Goal: Find specific page/section: Find specific page/section

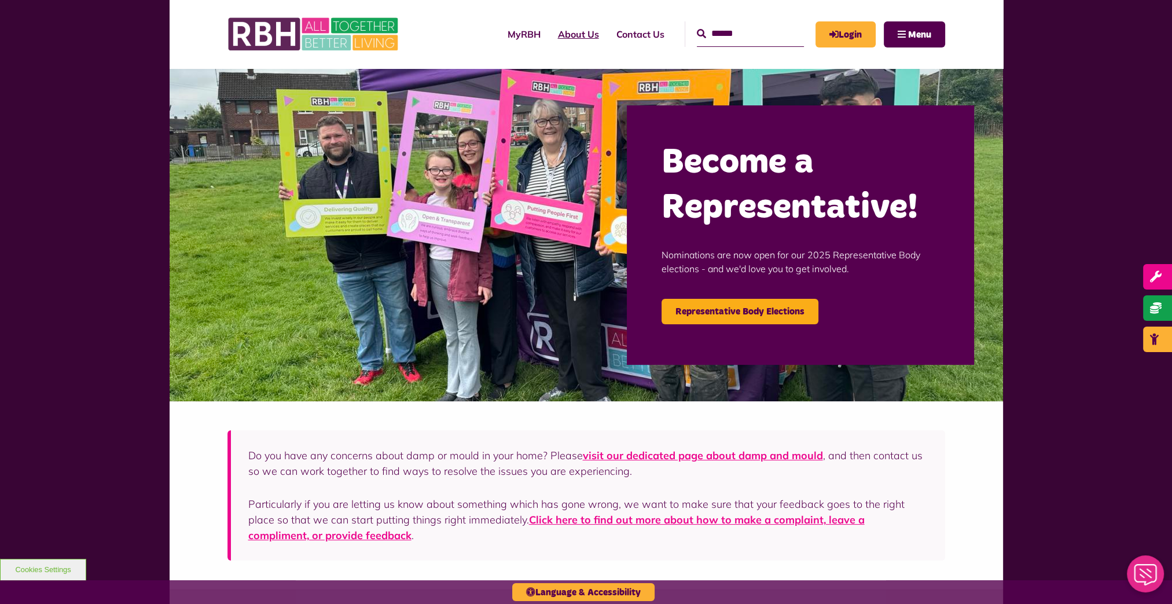
click at [567, 32] on link "About Us" at bounding box center [578, 34] width 58 height 31
click at [565, 33] on link "About Us" at bounding box center [578, 34] width 58 height 31
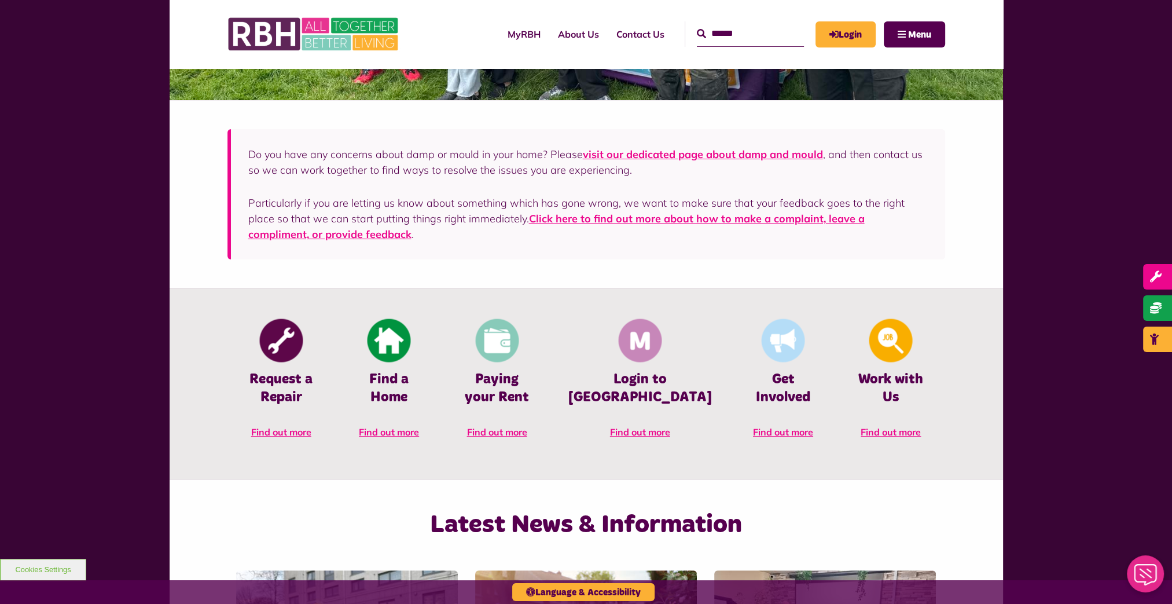
scroll to position [974, 0]
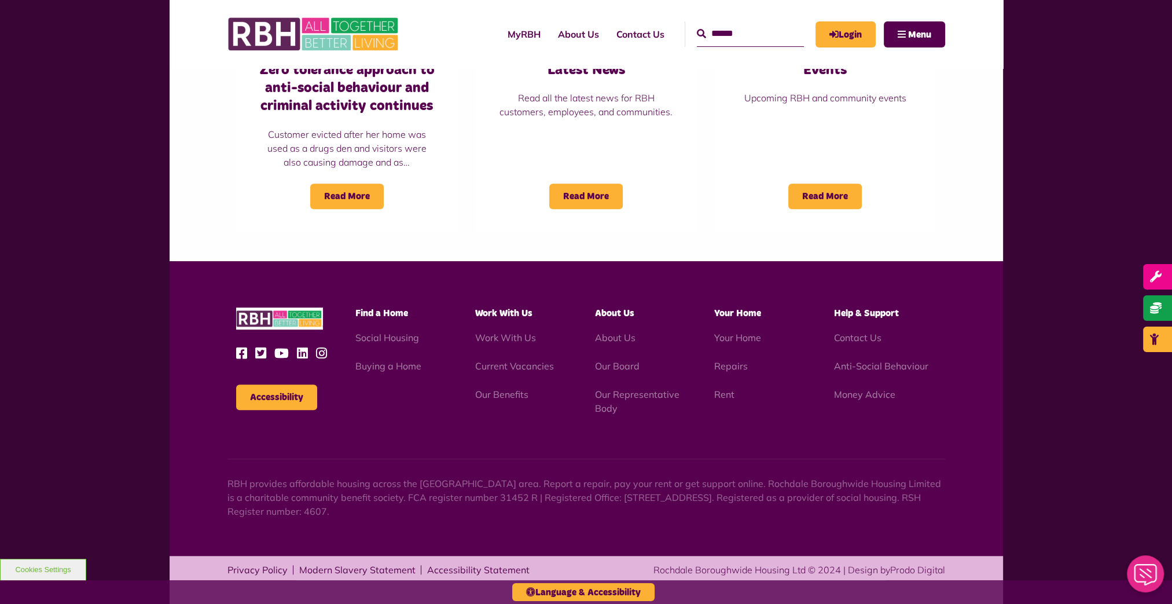
drag, startPoint x: 479, startPoint y: 113, endPoint x: 472, endPoint y: 429, distance: 315.5
drag, startPoint x: 771, startPoint y: 498, endPoint x: 815, endPoint y: 494, distance: 43.5
click at [815, 494] on p "RBH provides affordable housing across the [GEOGRAPHIC_DATA] area. Report a rep…" at bounding box center [586, 497] width 718 height 42
copy p "OL16 2UP"
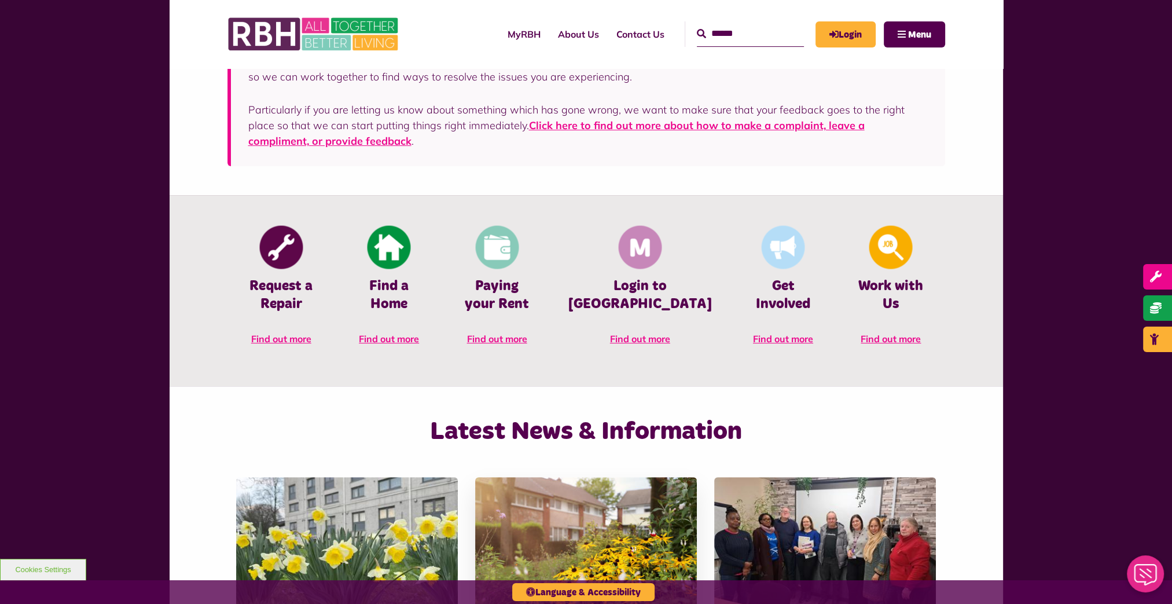
scroll to position [395, 0]
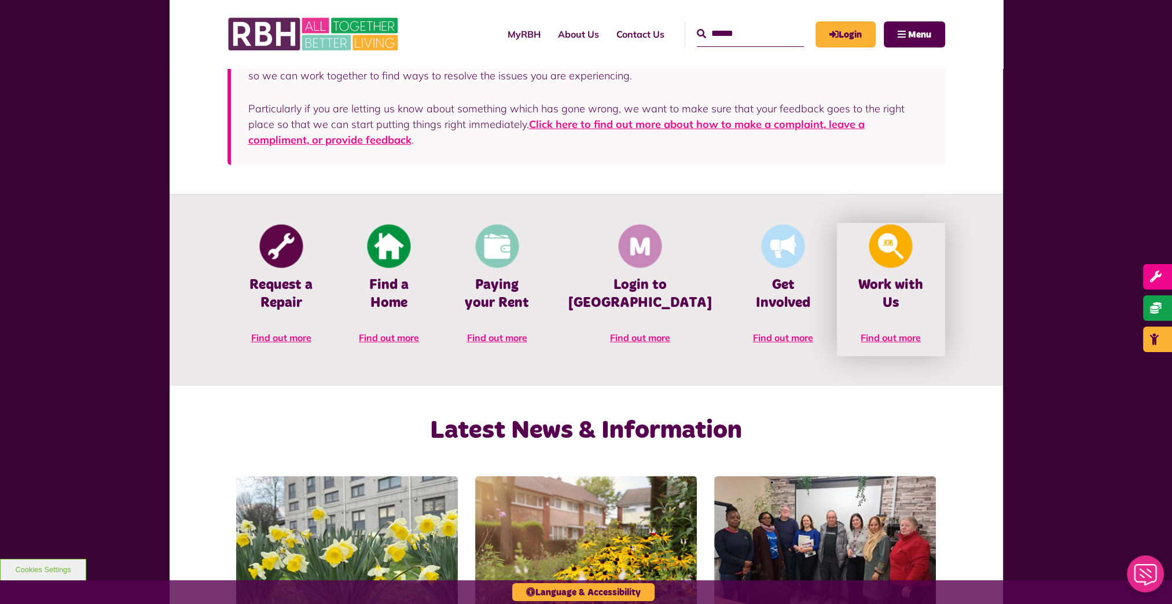
click at [902, 291] on h4 "Work with Us" at bounding box center [890, 294] width 73 height 36
